Goal: Browse casually

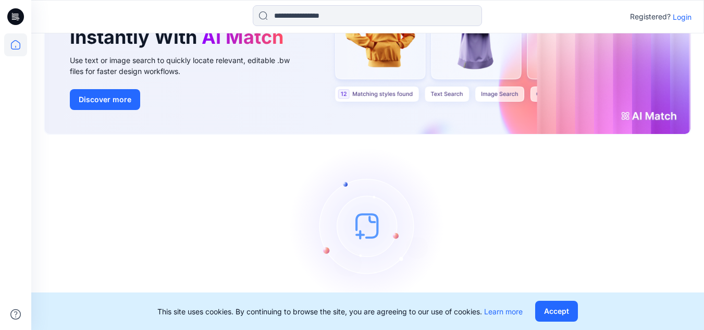
scroll to position [116, 0]
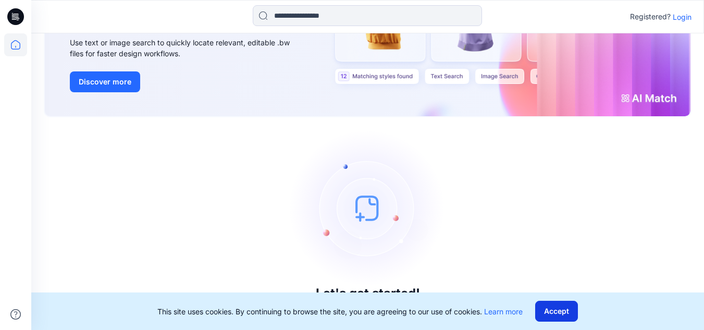
click at [561, 313] on button "Accept" at bounding box center [556, 311] width 43 height 21
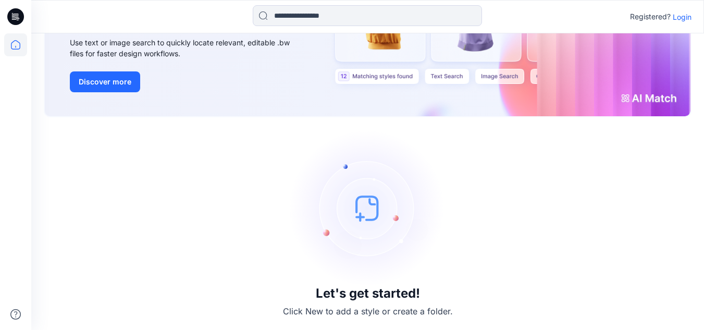
click at [345, 204] on img at bounding box center [368, 208] width 156 height 156
click at [360, 212] on img at bounding box center [368, 208] width 156 height 156
click at [359, 210] on img at bounding box center [368, 208] width 156 height 156
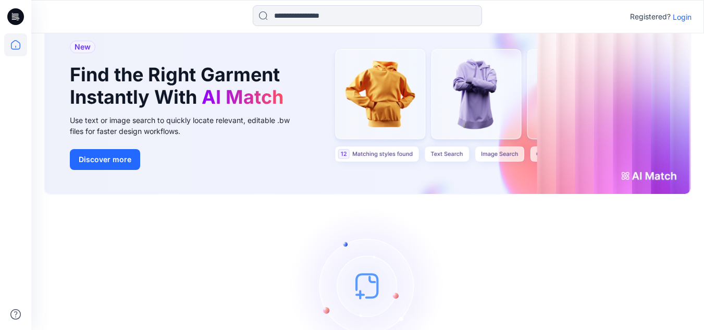
scroll to position [40, 0]
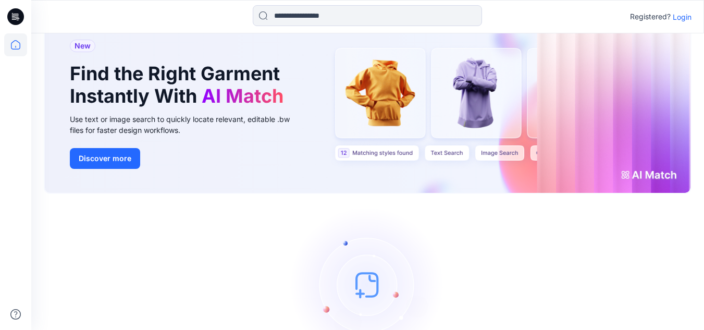
click at [367, 285] on img at bounding box center [368, 284] width 156 height 156
click at [365, 288] on img at bounding box center [368, 284] width 156 height 156
click at [397, 127] on div "New Find the Right Garment Instantly With AI Match Use text or image search to …" at bounding box center [368, 104] width 646 height 177
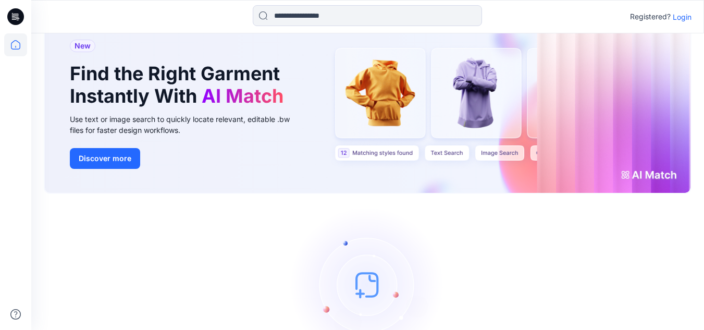
scroll to position [0, 0]
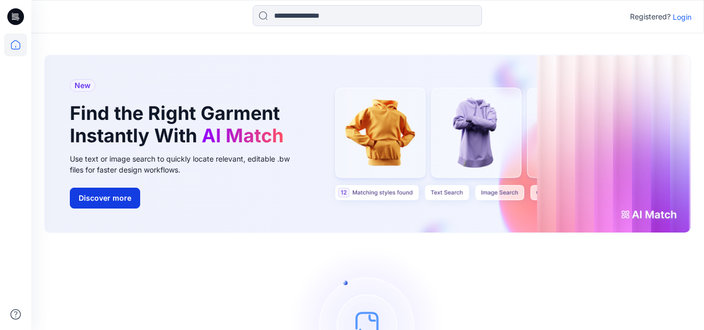
click at [105, 194] on button "Discover more" at bounding box center [105, 198] width 70 height 21
